Goal: Check status

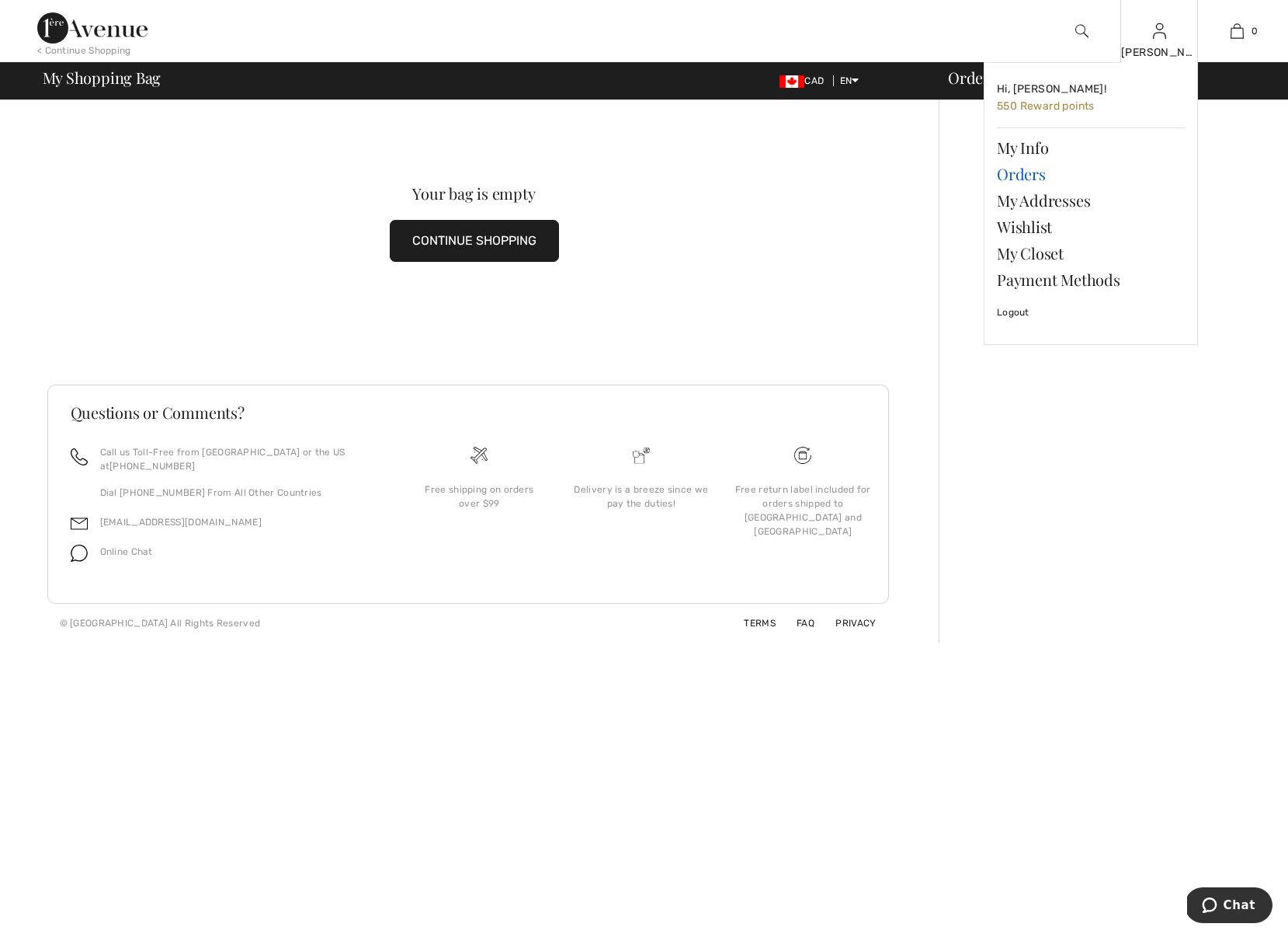
click at [1022, 173] on link "Orders" at bounding box center [1091, 174] width 188 height 27
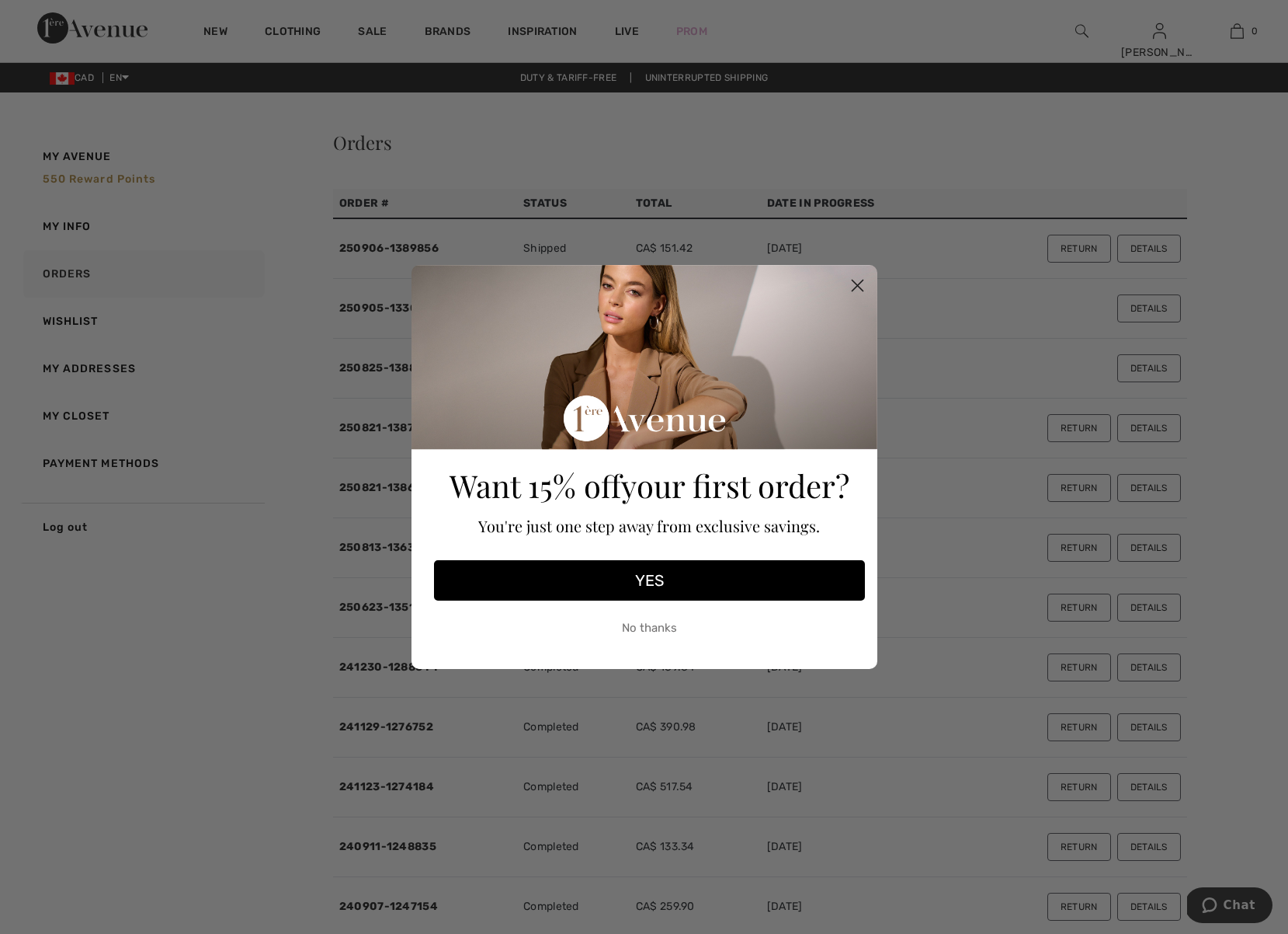
click at [995, 309] on div "Close dialog Want 15% off your first order? You're just one step away from excl…" at bounding box center [644, 467] width 1288 height 934
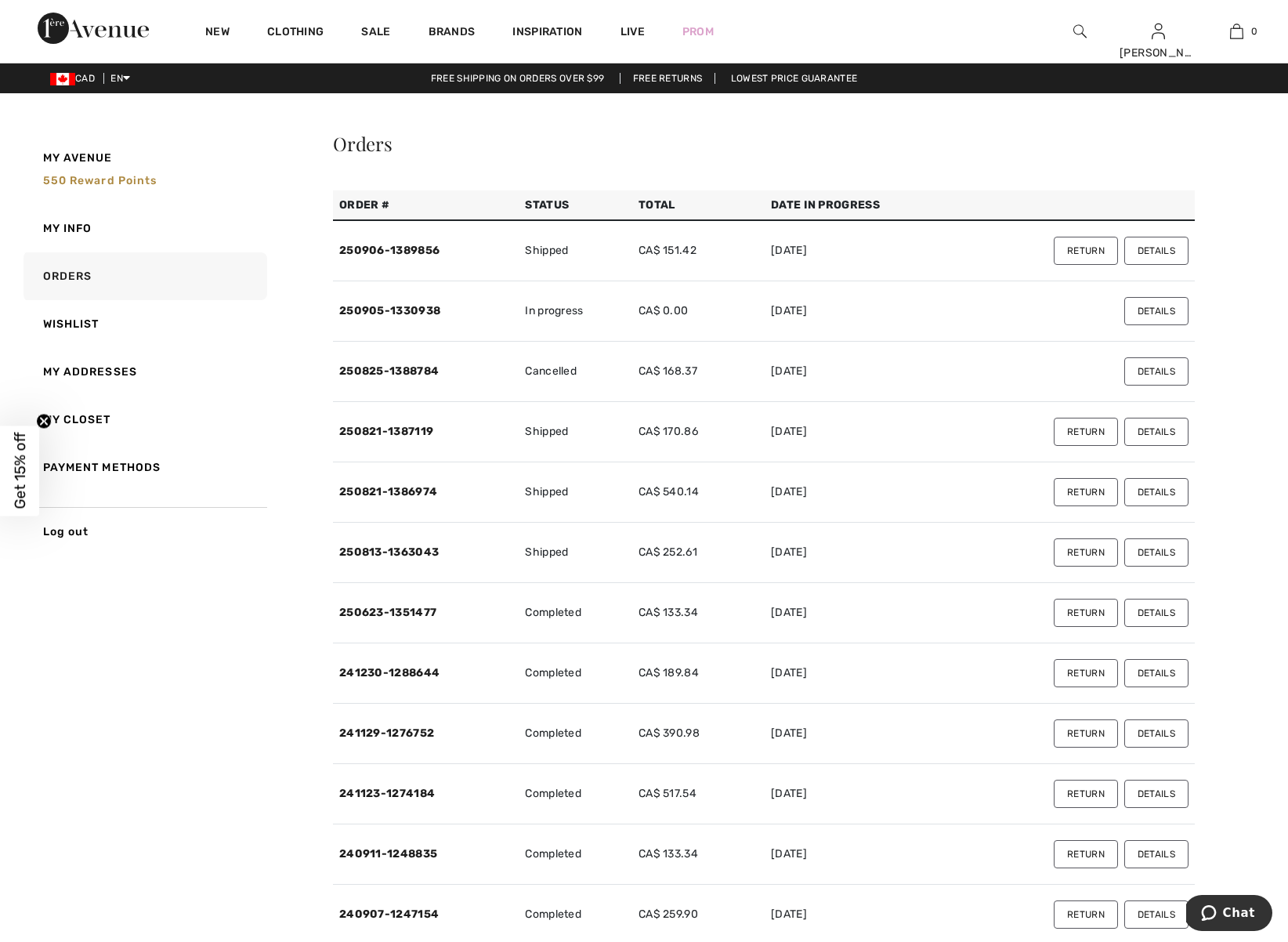
click at [1150, 251] on button "Details" at bounding box center [1156, 250] width 64 height 28
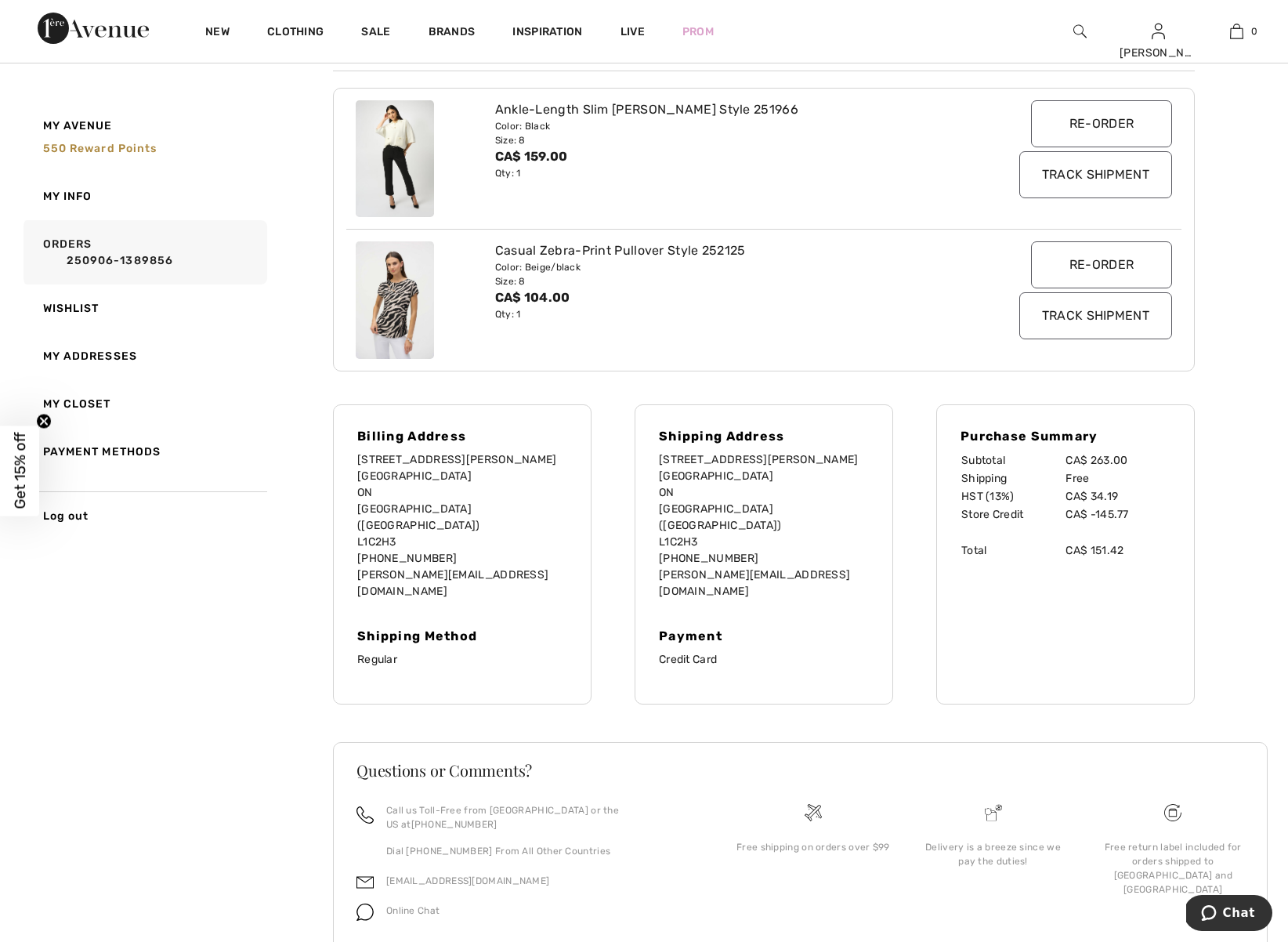
scroll to position [262, 0]
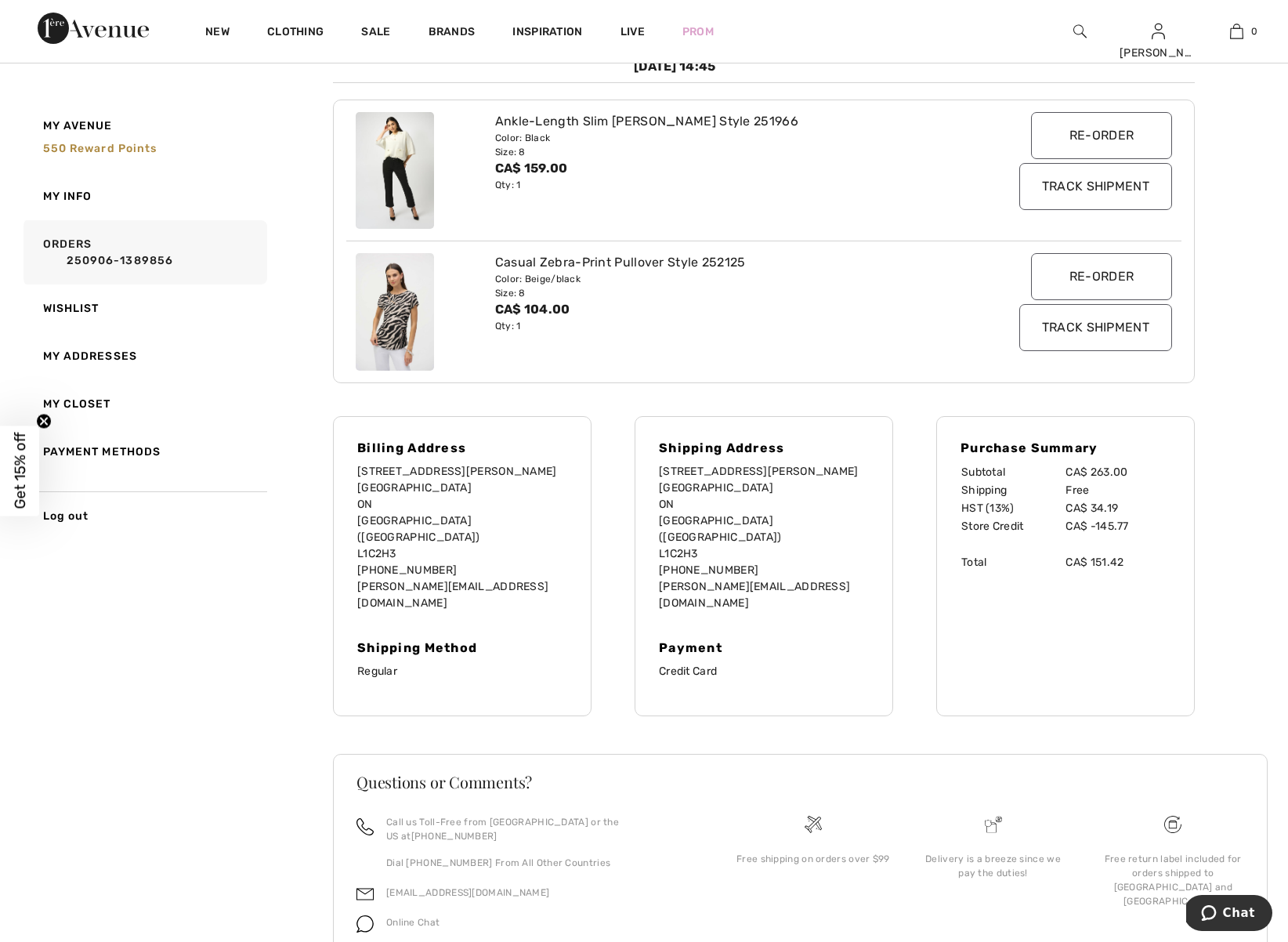
click at [1075, 185] on input "Track Shipment" at bounding box center [1096, 186] width 153 height 47
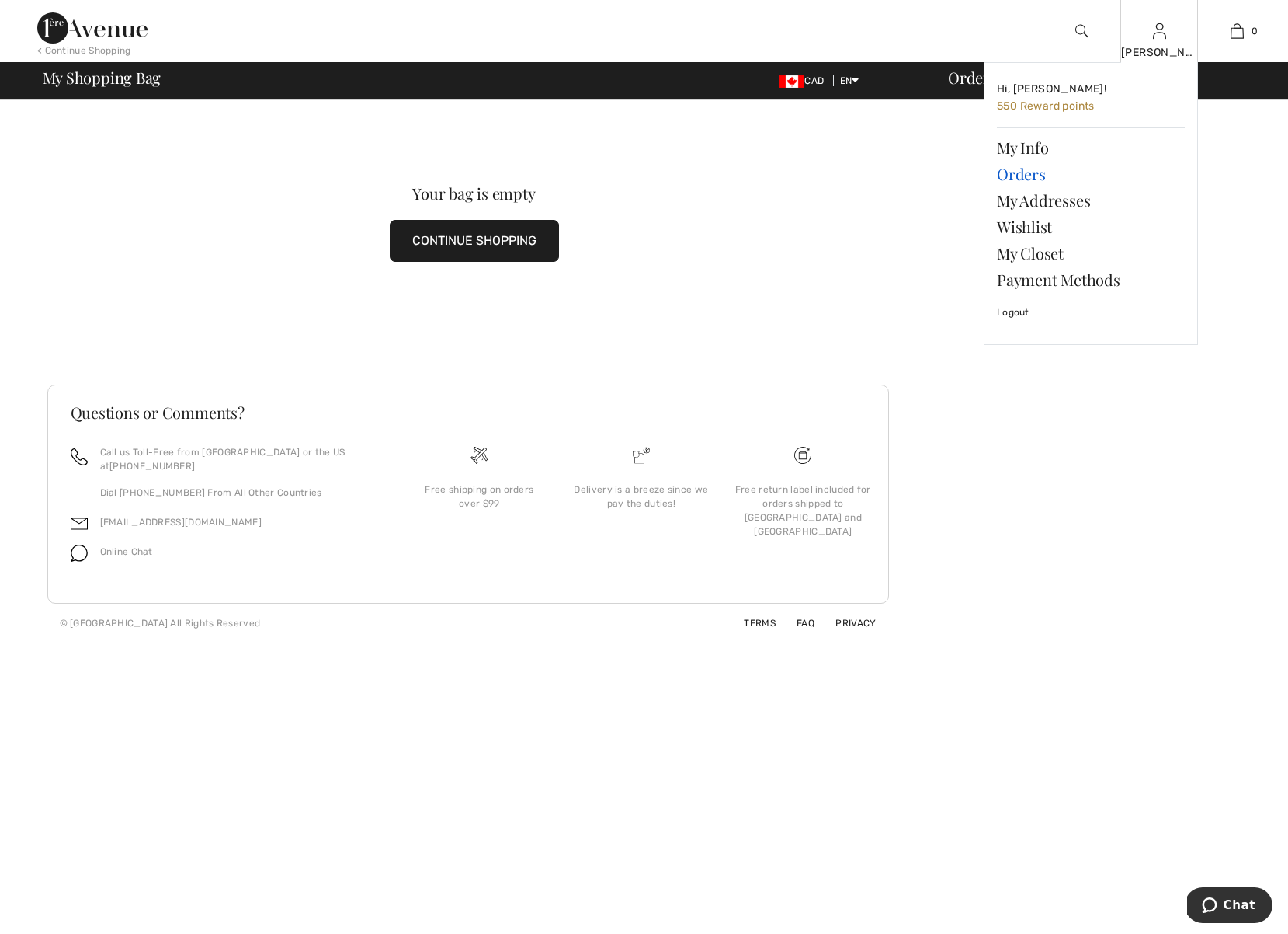
click at [1024, 171] on link "Orders" at bounding box center [1091, 174] width 188 height 27
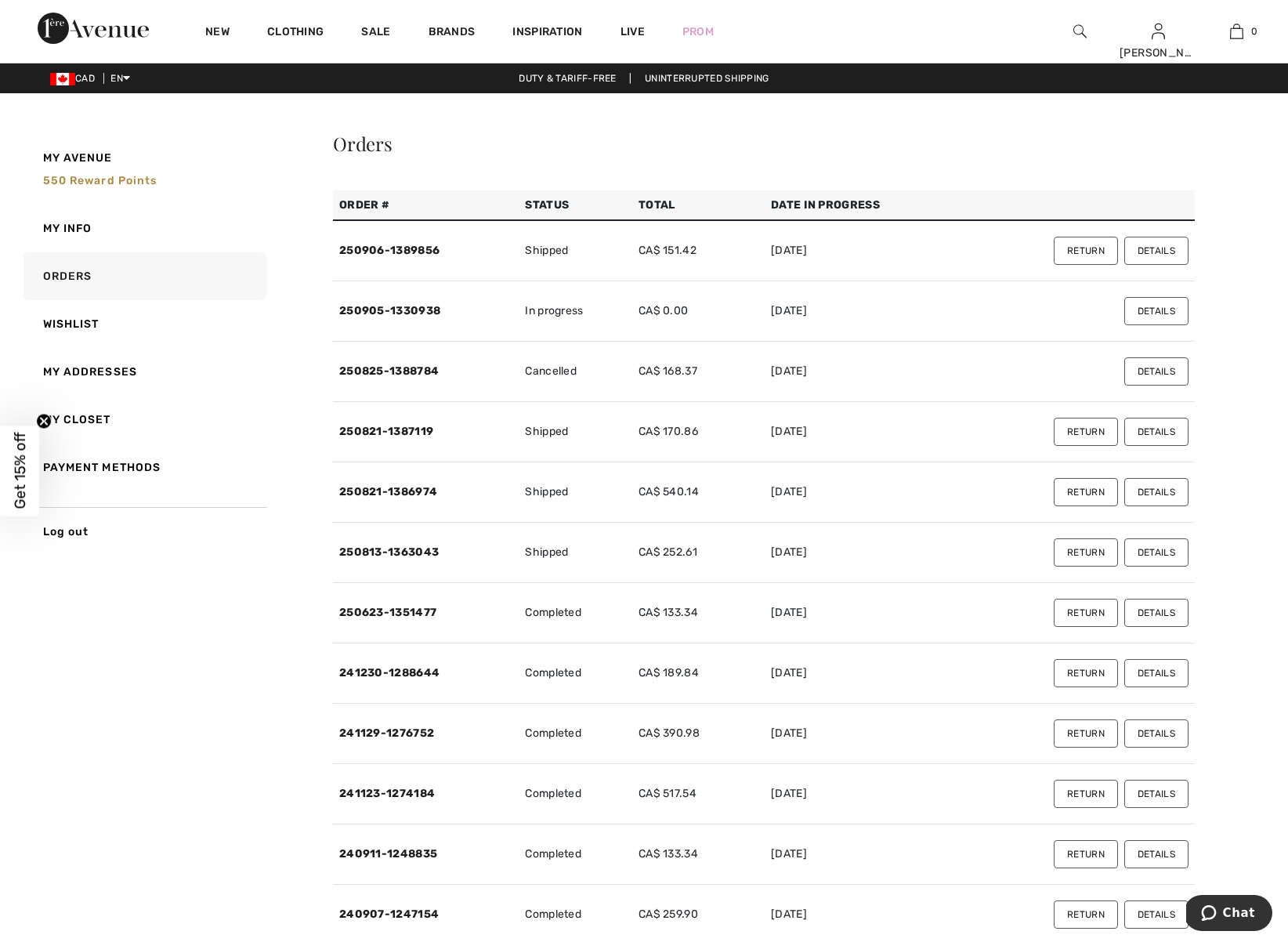
click at [1142, 314] on button "Details" at bounding box center [1156, 311] width 64 height 28
